Goal: Task Accomplishment & Management: Manage account settings

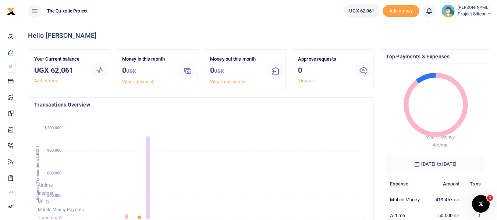
scroll to position [6, 6]
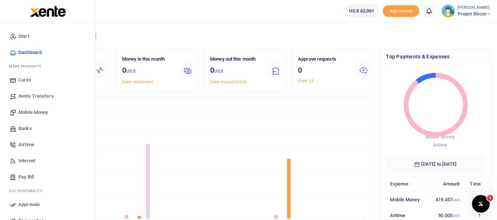
click at [56, 112] on link "Mobile Money" at bounding box center [48, 112] width 84 height 16
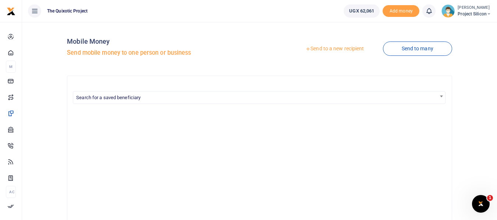
click at [328, 41] on div "Send to a new recipient Send to many" at bounding box center [357, 49] width 195 height 42
click at [330, 45] on link "Send to a new recipient" at bounding box center [335, 48] width 96 height 13
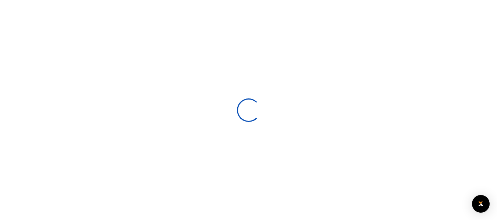
select select
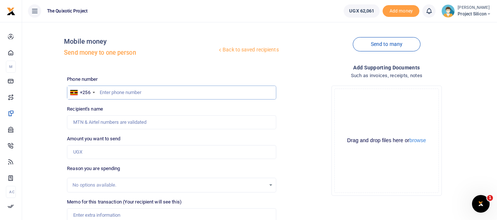
click at [198, 95] on input "text" at bounding box center [171, 93] width 209 height 14
type input "706250250"
type input "Prakash Ganatra"
click at [166, 95] on input "706250250" at bounding box center [171, 93] width 209 height 14
type input "766732960"
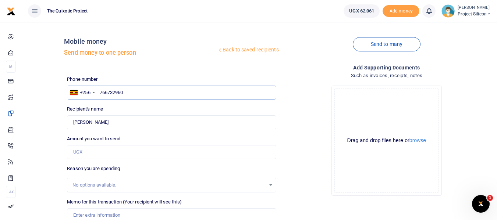
type input "James Banja"
type input "766732960"
click at [306, 97] on div "Drop your files here Drag and drop files here or browse Powered by Uppy" at bounding box center [386, 141] width 209 height 122
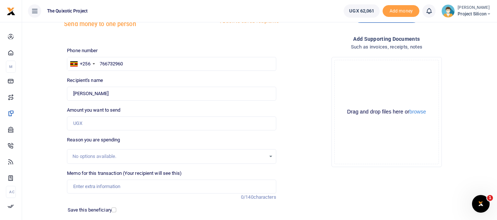
scroll to position [30, 0]
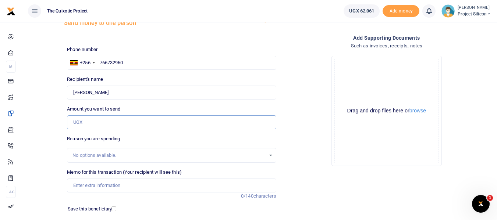
click at [239, 127] on input "Amount you want to send" at bounding box center [171, 123] width 209 height 14
type input "8,000"
click at [288, 131] on div "Drop your files here Drag and drop files here or browse Powered by Uppy" at bounding box center [386, 111] width 209 height 122
click at [190, 157] on div "No options available." at bounding box center [168, 155] width 193 height 7
click at [182, 154] on div "No options available." at bounding box center [168, 155] width 193 height 7
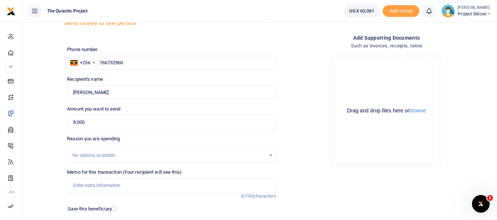
click at [269, 156] on div "No options available." at bounding box center [171, 156] width 208 height 8
click at [270, 155] on div "No options available." at bounding box center [171, 156] width 208 height 8
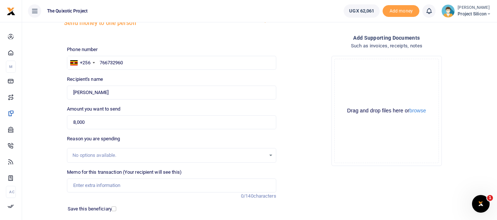
click at [270, 155] on div "No options available." at bounding box center [171, 156] width 208 height 8
click at [245, 153] on div "No options available." at bounding box center [168, 155] width 193 height 7
click at [223, 185] on input "Memo for this transaction (Your recipient will see this)" at bounding box center [171, 186] width 209 height 14
type input "Jibu office water"
click at [422, 113] on button "browse" at bounding box center [417, 111] width 17 height 6
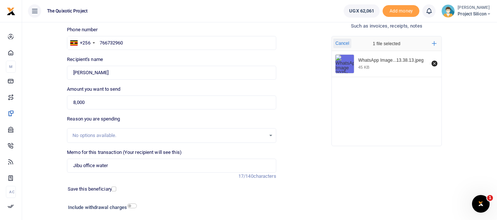
scroll to position [48, 0]
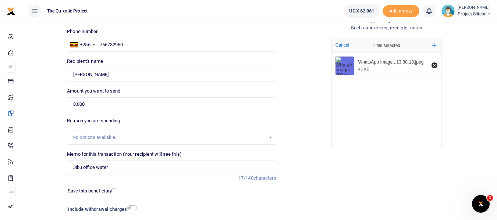
drag, startPoint x: 495, startPoint y: 136, endPoint x: 500, endPoint y: 135, distance: 4.4
click at [497, 135] on html "Start Dashboard M ake Payments Cards Xente Transfers Mobile Money Banks Airtime" at bounding box center [248, 111] width 497 height 319
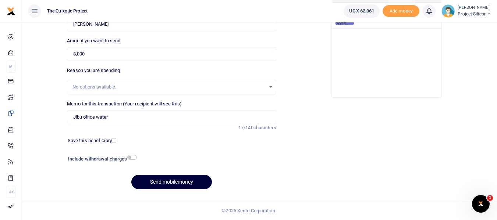
click at [199, 185] on button "Send mobilemoney" at bounding box center [171, 182] width 81 height 14
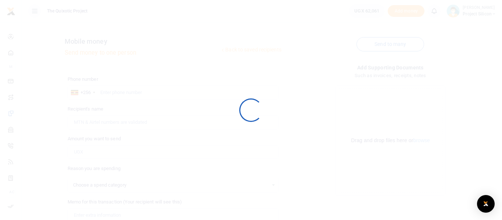
select select
click at [399, 14] on div at bounding box center [251, 110] width 502 height 220
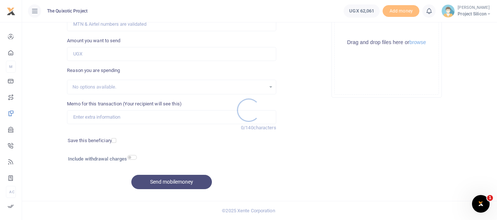
click at [398, 11] on div at bounding box center [248, 110] width 497 height 220
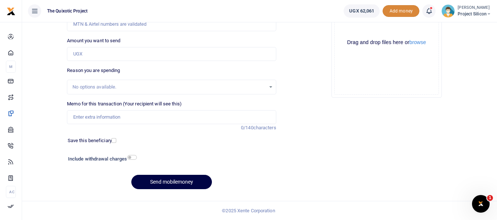
click at [398, 11] on span "Add money" at bounding box center [401, 11] width 37 height 12
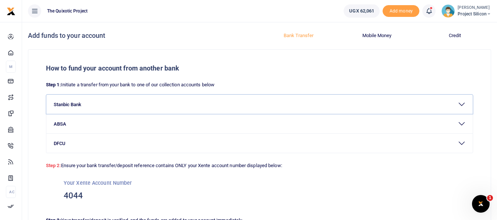
click at [77, 104] on button "Stanbic Bank" at bounding box center [259, 104] width 426 height 19
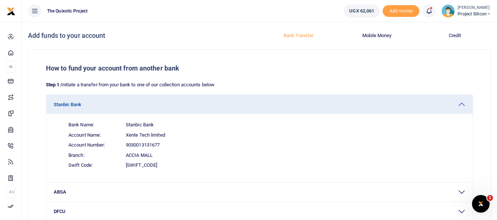
drag, startPoint x: 422, startPoint y: 5, endPoint x: 427, endPoint y: 8, distance: 5.9
click at [427, 8] on li "Notifications 1 Transactions to act upon" at bounding box center [428, 10] width 19 height 13
click at [427, 8] on icon at bounding box center [428, 11] width 7 height 8
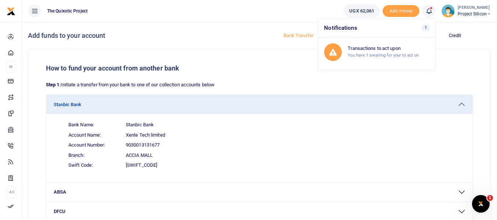
click at [429, 10] on icon at bounding box center [428, 11] width 7 height 8
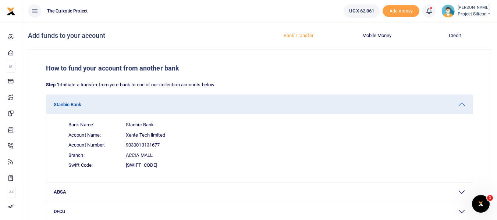
click at [429, 10] on icon at bounding box center [428, 11] width 7 height 8
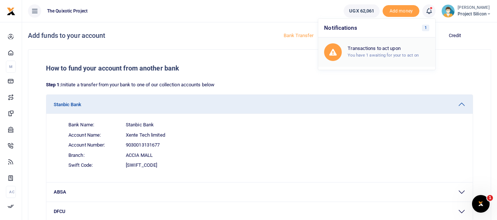
click at [384, 56] on small "You have 1 awaiting for your to act on" at bounding box center [383, 55] width 71 height 5
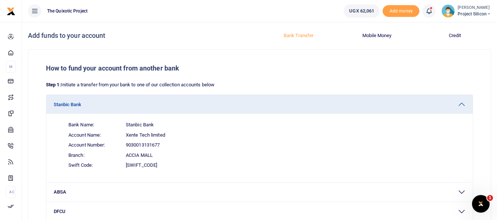
click at [431, 10] on icon at bounding box center [428, 11] width 7 height 8
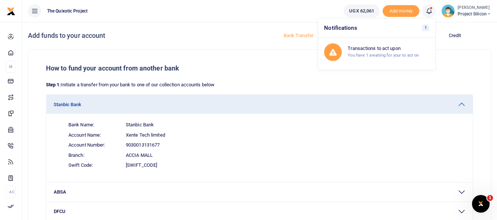
click at [430, 10] on icon at bounding box center [428, 11] width 7 height 8
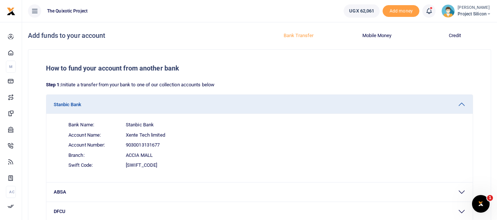
click at [430, 10] on icon at bounding box center [428, 11] width 7 height 8
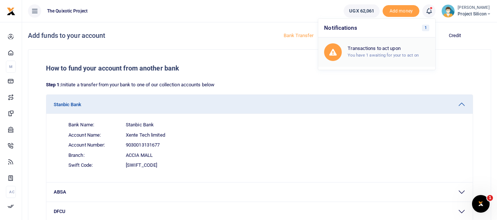
click at [397, 49] on h6 "Transactions to act upon" at bounding box center [389, 49] width 82 height 6
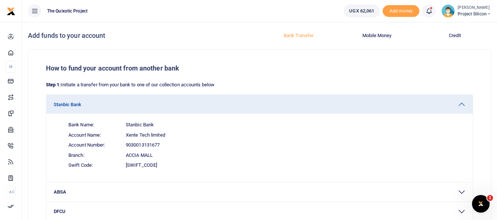
click at [429, 11] on icon at bounding box center [428, 11] width 7 height 8
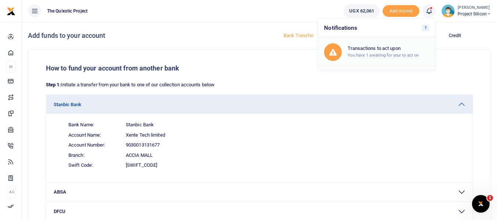
click at [401, 53] on small "You have 1 awaiting for your to act on" at bounding box center [383, 55] width 71 height 5
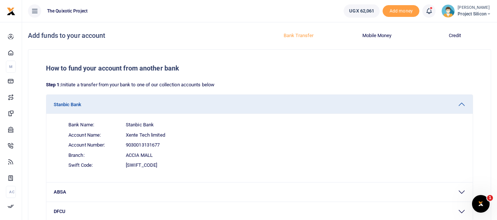
click at [76, 11] on span "The Quixotic Project" at bounding box center [67, 11] width 46 height 7
click at [368, 36] on button "Mobile Money" at bounding box center [377, 36] width 70 height 12
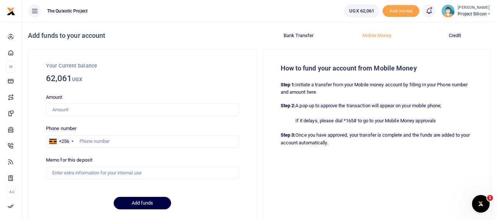
click at [427, 12] on icon at bounding box center [428, 11] width 7 height 8
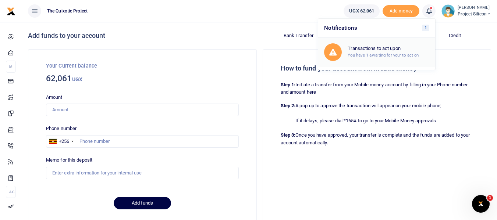
click at [388, 51] on div "Transactions to act upon You have 1 awaiting for your to act on" at bounding box center [389, 52] width 82 height 13
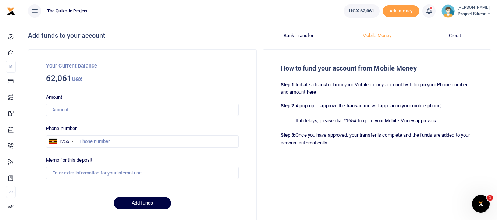
click at [433, 11] on span at bounding box center [433, 11] width 0 height 0
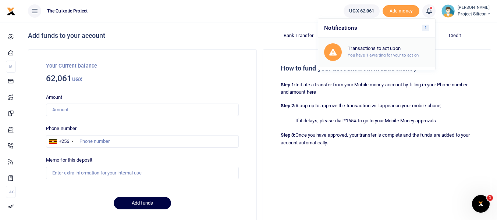
click at [397, 54] on small "You have 1 awaiting for your to act on" at bounding box center [383, 55] width 71 height 5
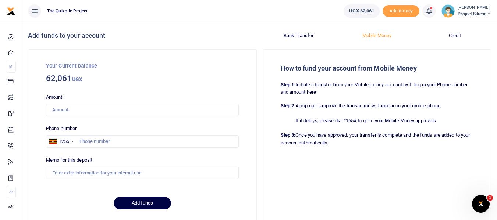
click at [428, 40] on button "Credit" at bounding box center [455, 36] width 70 height 12
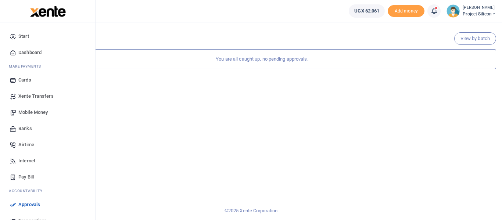
click at [28, 205] on span "Approvals" at bounding box center [29, 204] width 22 height 7
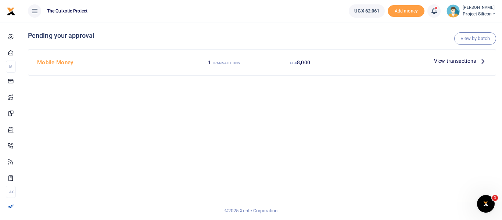
click at [431, 10] on icon at bounding box center [434, 11] width 7 height 8
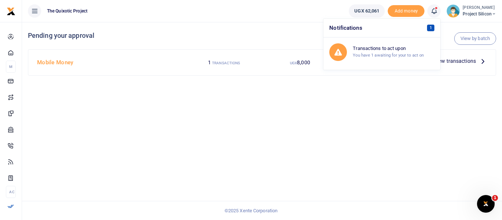
click at [430, 25] on span "1" at bounding box center [431, 28] width 8 height 7
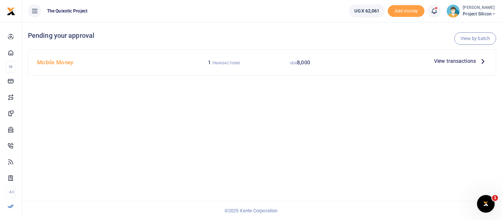
click at [481, 61] on icon at bounding box center [483, 61] width 8 height 8
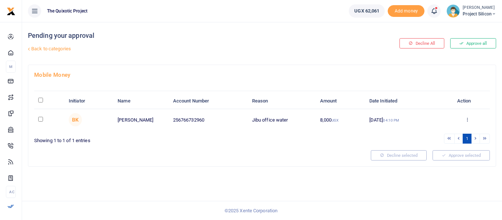
click at [465, 100] on th "Action" at bounding box center [467, 101] width 45 height 16
click at [470, 42] on button "Approve all" at bounding box center [474, 43] width 46 height 10
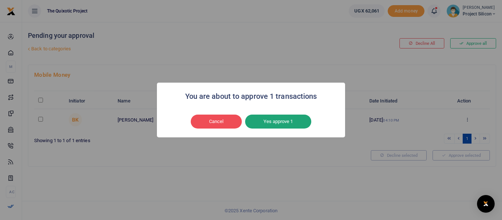
click at [271, 122] on button "Yes approve 1" at bounding box center [278, 122] width 66 height 14
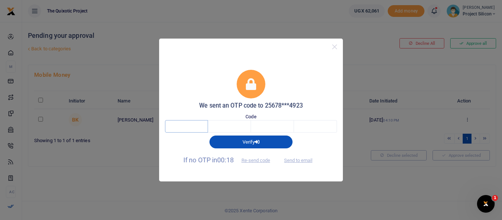
click at [178, 122] on input "text" at bounding box center [186, 126] width 43 height 13
type input "5"
type input "2"
type input "8"
type input "9"
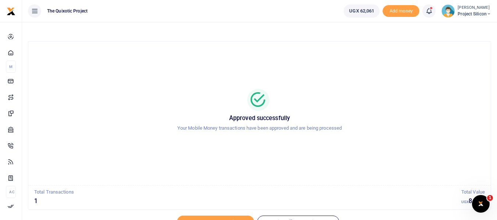
click at [429, 13] on icon at bounding box center [428, 11] width 7 height 8
click at [424, 28] on span "1" at bounding box center [426, 28] width 8 height 7
